Goal: Task Accomplishment & Management: Use online tool/utility

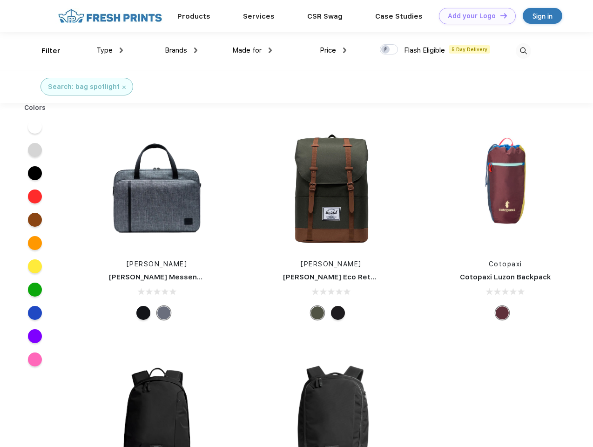
click at [474, 16] on link "Add your Logo Design Tool" at bounding box center [477, 16] width 77 height 16
click at [0, 0] on div "Design Tool" at bounding box center [0, 0] width 0 height 0
click at [499, 15] on link "Add your Logo Design Tool" at bounding box center [477, 16] width 77 height 16
click at [45, 51] on div "Filter" at bounding box center [50, 51] width 19 height 11
click at [110, 50] on span "Type" at bounding box center [104, 50] width 16 height 8
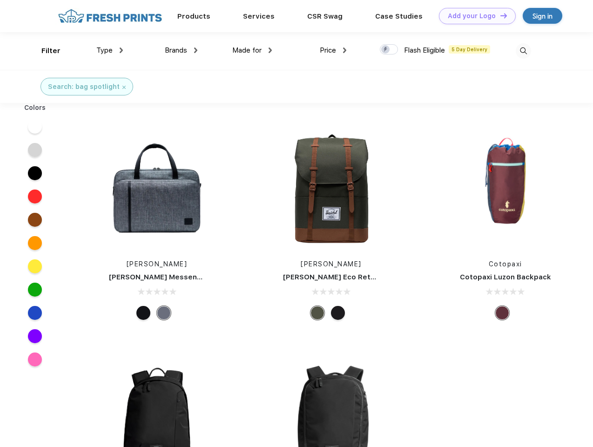
click at [181, 50] on span "Brands" at bounding box center [176, 50] width 22 height 8
click at [252, 50] on span "Made for" at bounding box center [246, 50] width 29 height 8
click at [333, 50] on span "Price" at bounding box center [328, 50] width 16 height 8
click at [389, 50] on div at bounding box center [389, 49] width 18 height 10
click at [386, 50] on input "checkbox" at bounding box center [383, 47] width 6 height 6
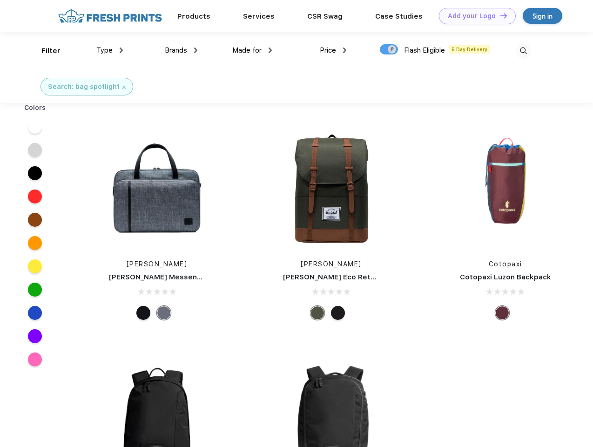
click at [523, 51] on img at bounding box center [523, 50] width 15 height 15
